Goal: Task Accomplishment & Management: Use online tool/utility

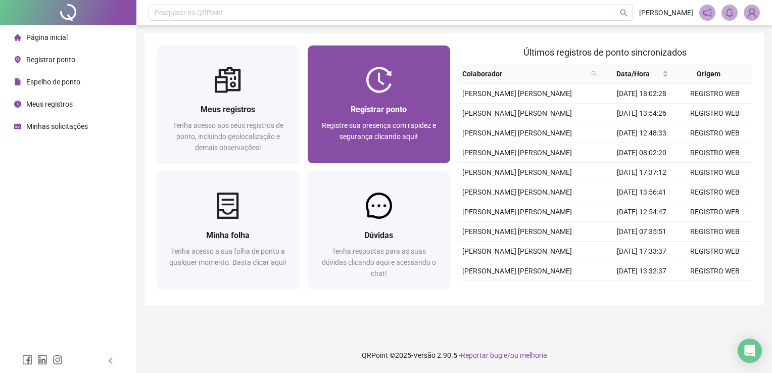
click at [374, 102] on div "Registrar ponto Registre sua presença com rapidez e segurança clicando aqui!" at bounding box center [379, 128] width 143 height 70
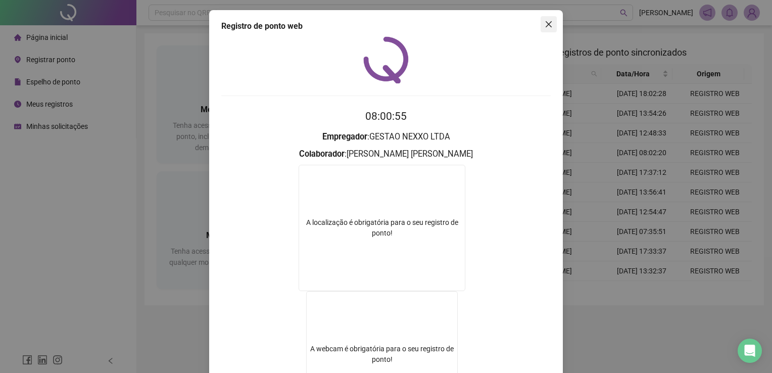
click at [546, 21] on icon "close" at bounding box center [549, 24] width 8 height 8
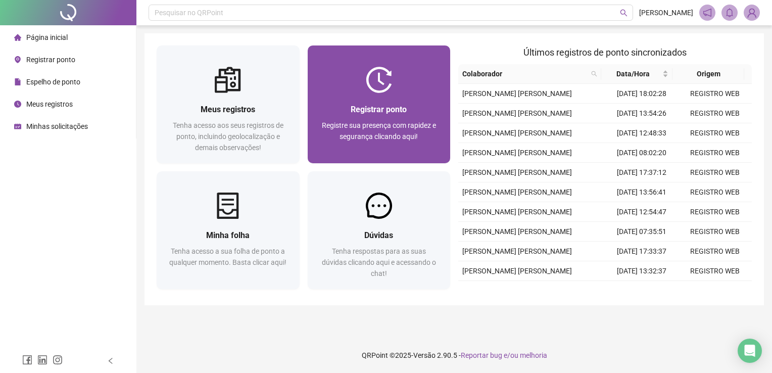
click at [386, 65] on div "Registrar ponto Registre sua presença com rapidez e segurança clicando aqui!" at bounding box center [379, 104] width 143 height 118
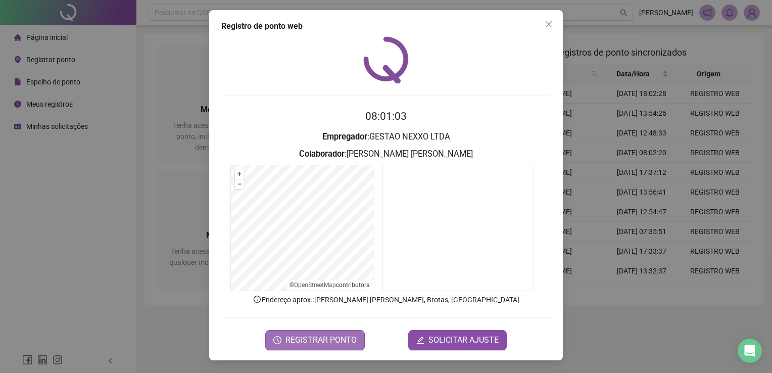
click at [304, 341] on span "REGISTRAR PONTO" at bounding box center [320, 340] width 71 height 12
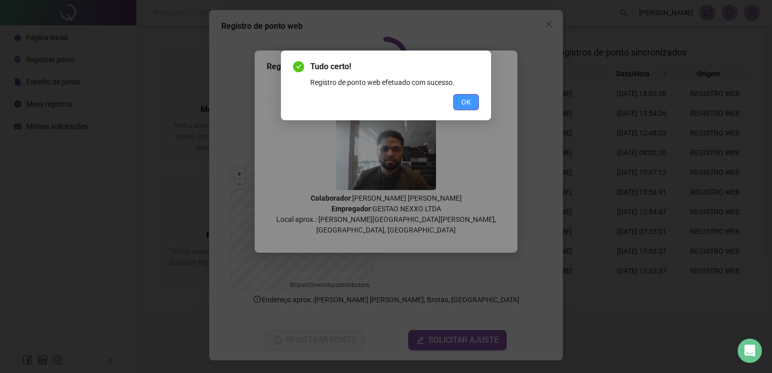
click at [471, 104] on button "OK" at bounding box center [466, 102] width 26 height 16
